Goal: Find contact information: Obtain details needed to contact an individual or organization

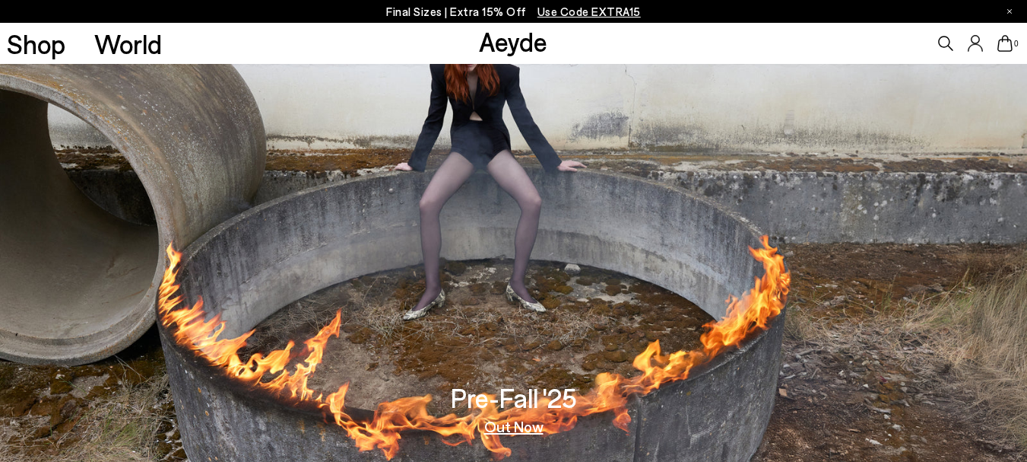
scroll to position [2226, 0]
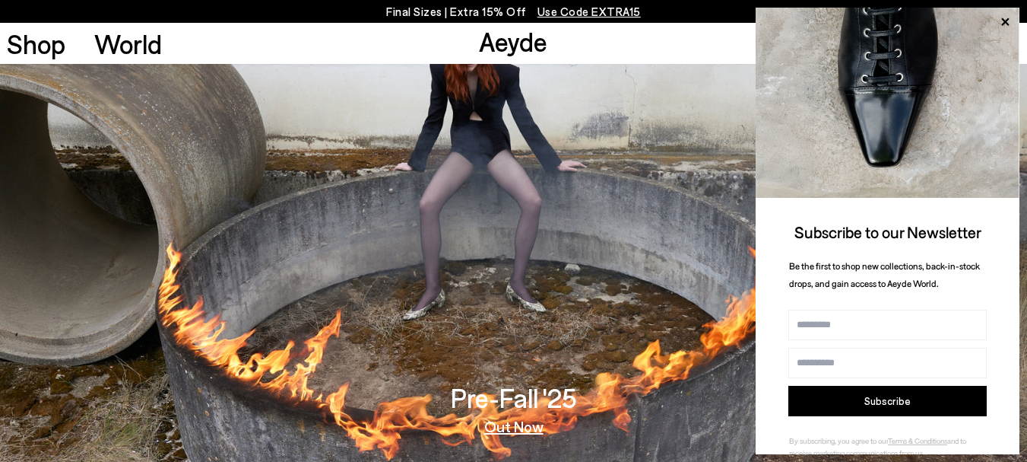
scroll to position [2226, 0]
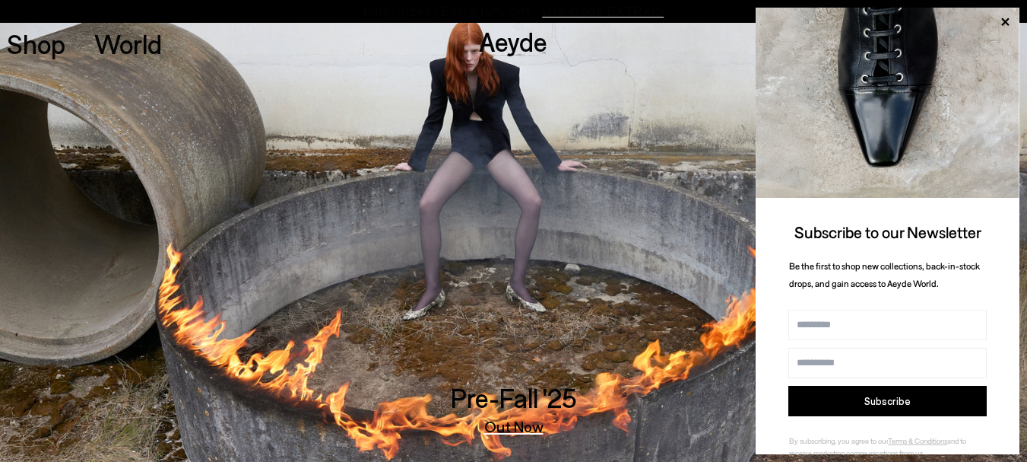
scroll to position [28, 0]
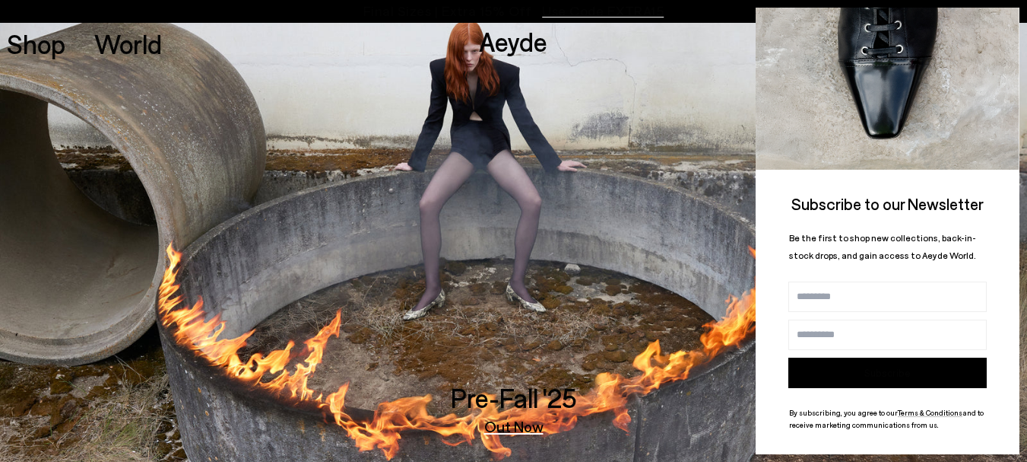
click at [882, 364] on button "Subscribe" at bounding box center [887, 372] width 198 height 30
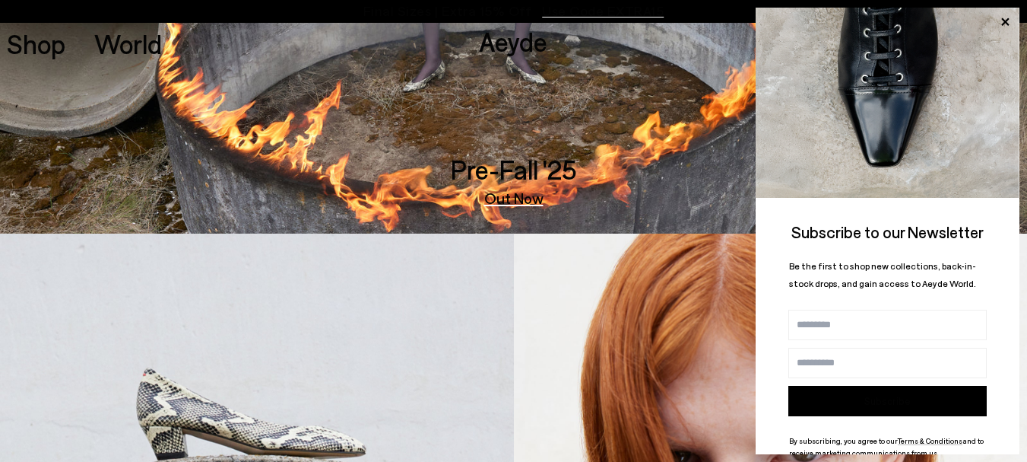
scroll to position [0, 0]
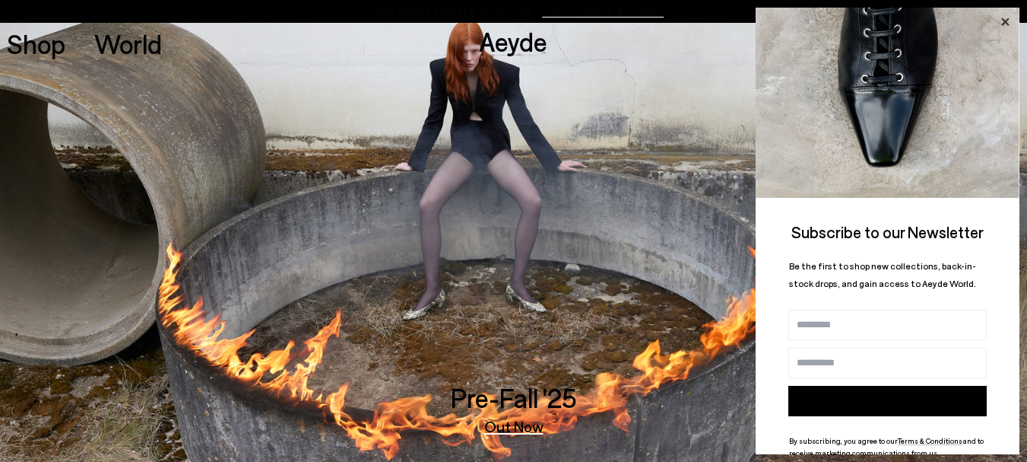
click at [1002, 19] on icon at bounding box center [1005, 22] width 8 height 8
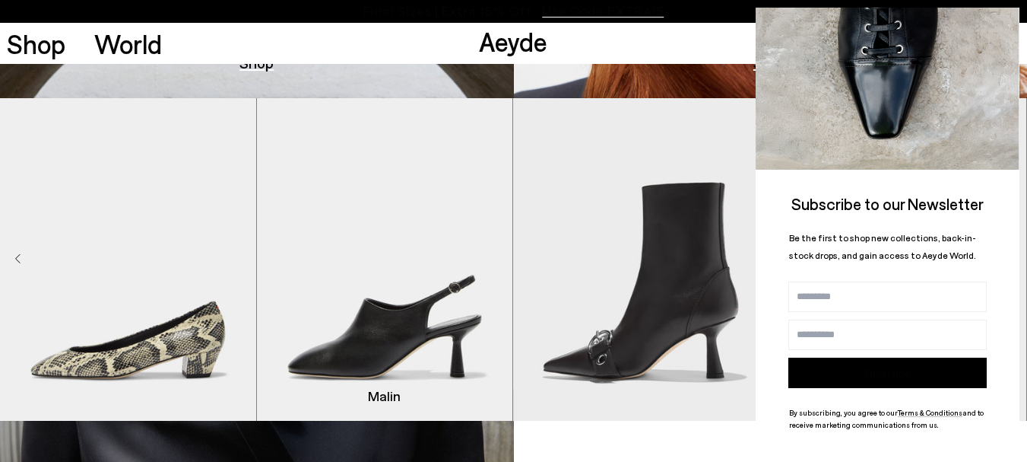
scroll to position [836, 0]
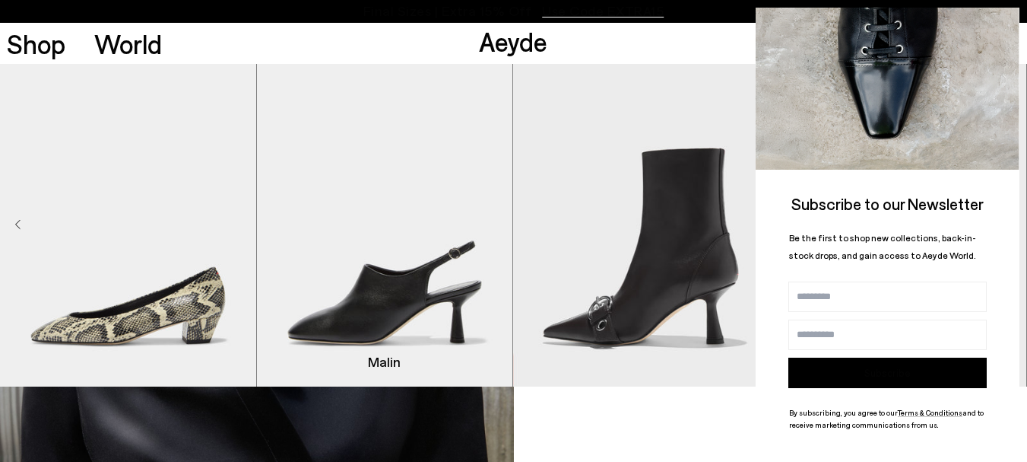
click at [319, 230] on img "2 / 9" at bounding box center [385, 225] width 256 height 322
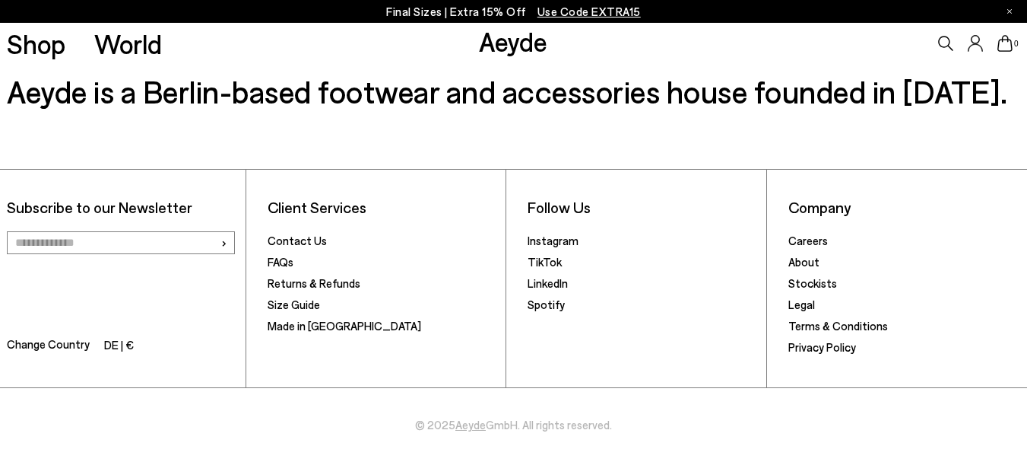
scroll to position [3406, 0]
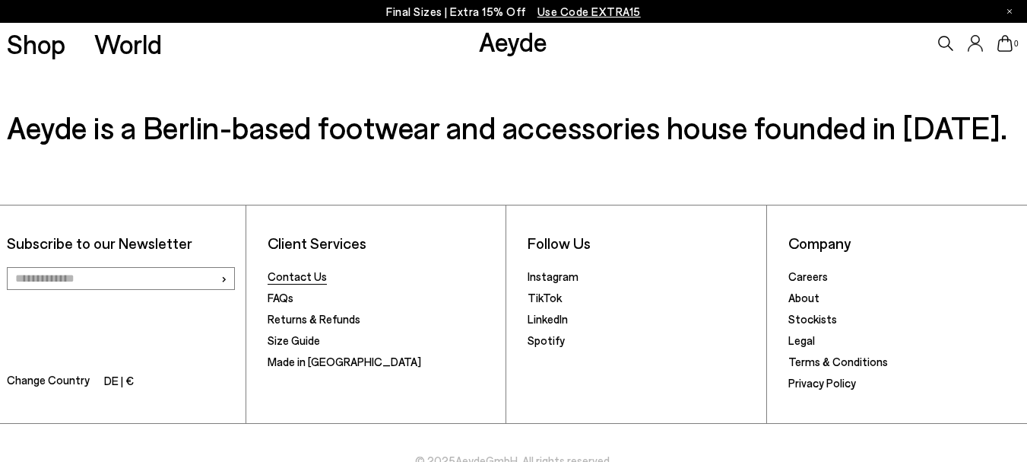
click at [303, 272] on link "Contact Us" at bounding box center [297, 276] width 59 height 14
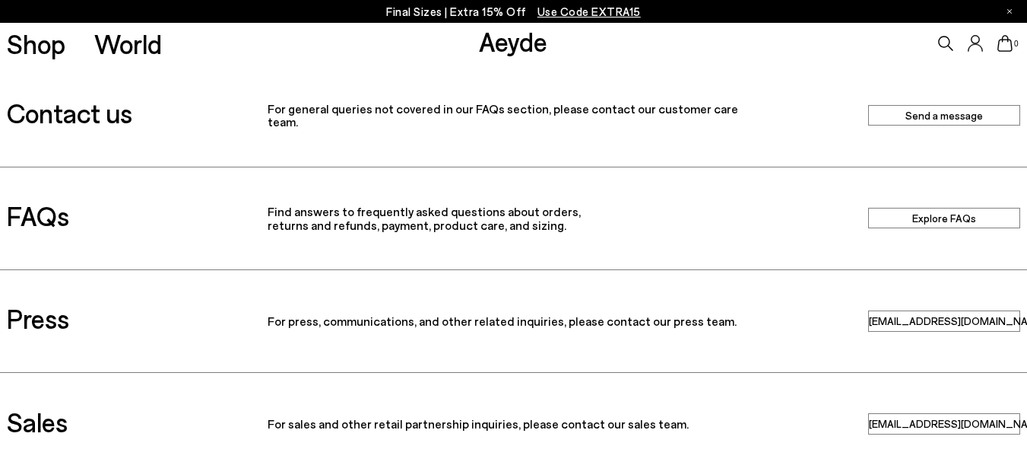
click at [973, 114] on link "Send a message" at bounding box center [944, 115] width 152 height 21
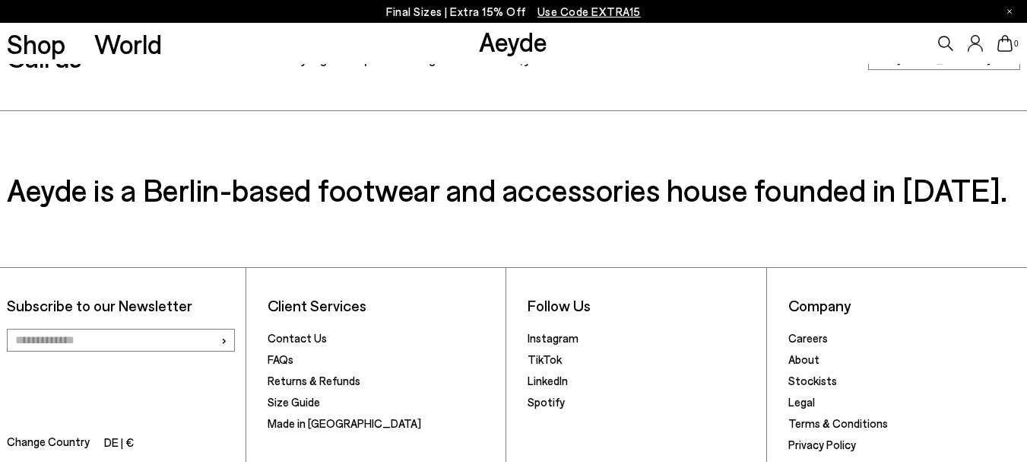
scroll to position [565, 0]
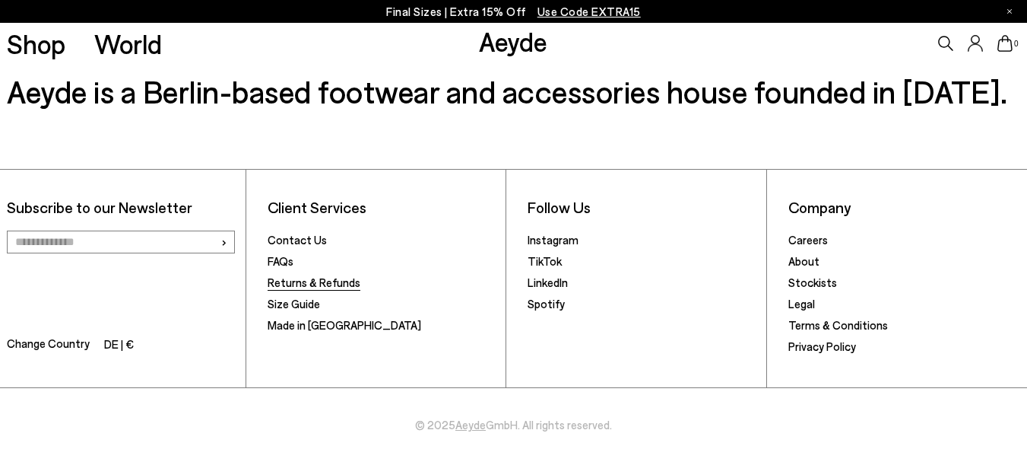
click at [300, 281] on link "Returns & Refunds" at bounding box center [314, 282] width 93 height 14
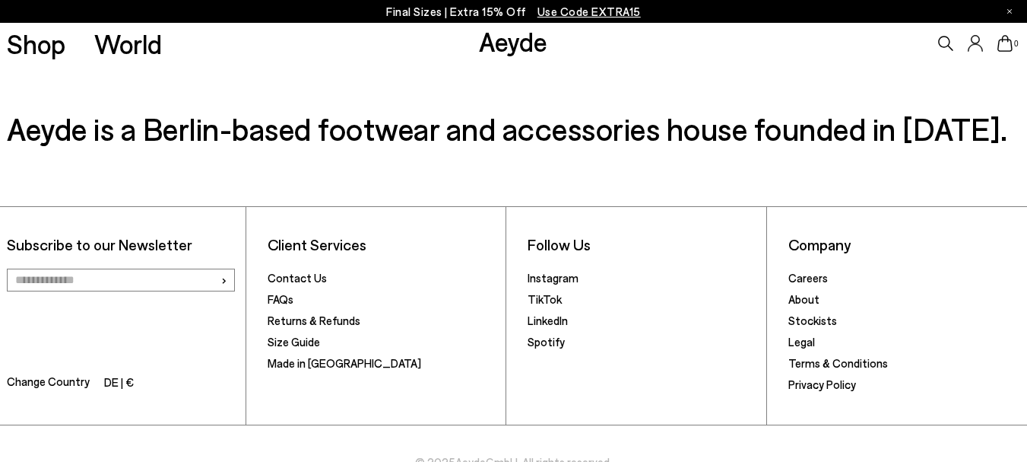
scroll to position [741, 0]
click at [804, 291] on link "About" at bounding box center [803, 298] width 31 height 14
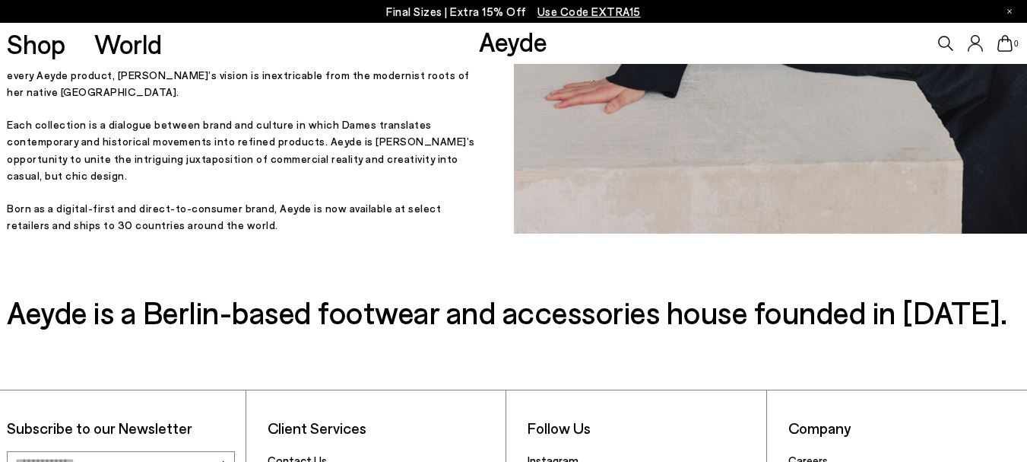
scroll to position [726, 0]
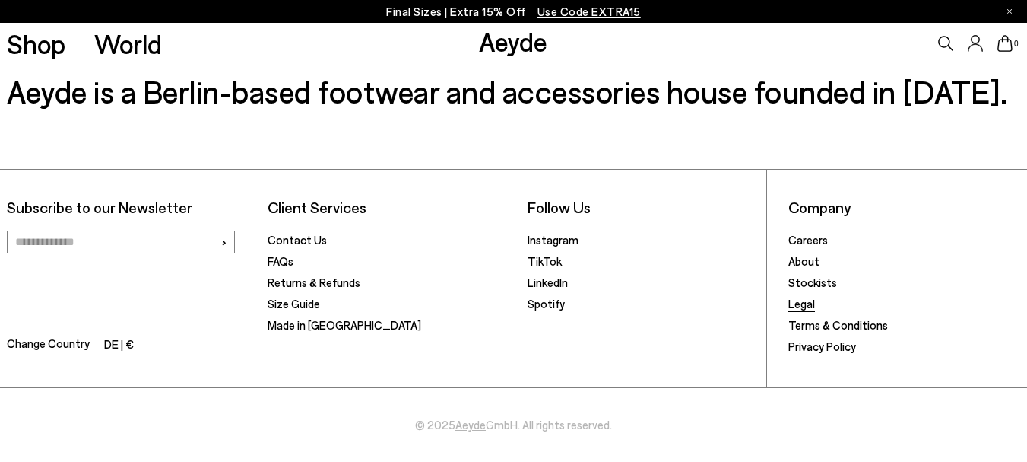
click at [801, 303] on link "Legal" at bounding box center [801, 304] width 27 height 14
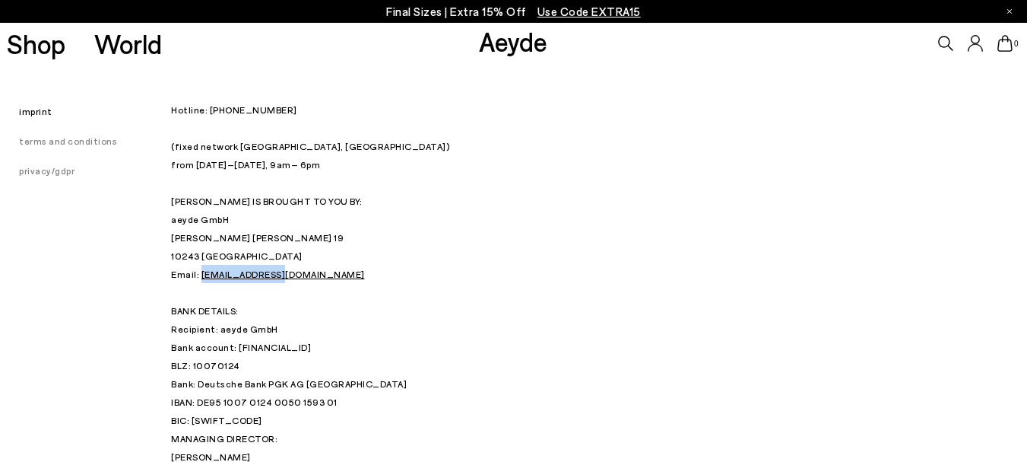
drag, startPoint x: 275, startPoint y: 274, endPoint x: 199, endPoint y: 271, distance: 76.1
click at [199, 271] on p "Hotline: +49 (0) 30 34 655 808 (fixed network Berlin, Germany) from Monday – Fr…" at bounding box center [513, 264] width 685 height 328
copy link "info@aeyde.com"
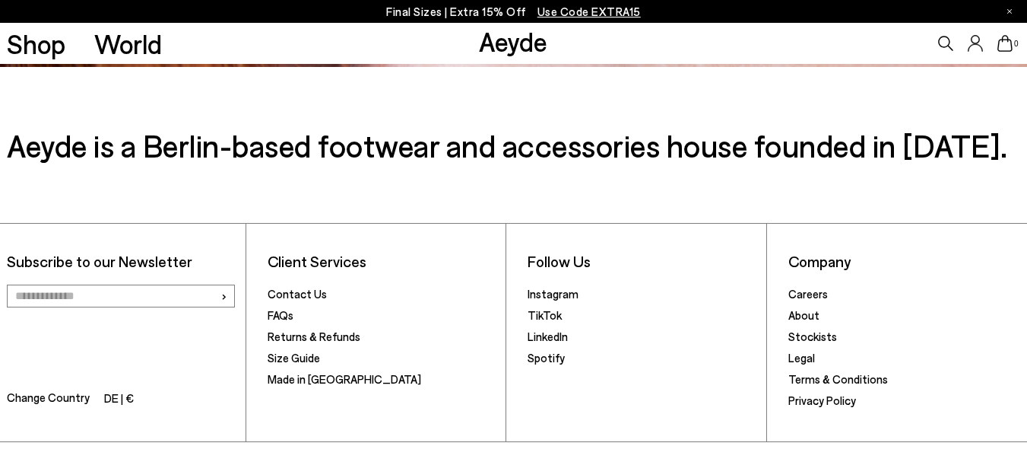
scroll to position [2226, 0]
